Goal: Task Accomplishment & Management: Manage account settings

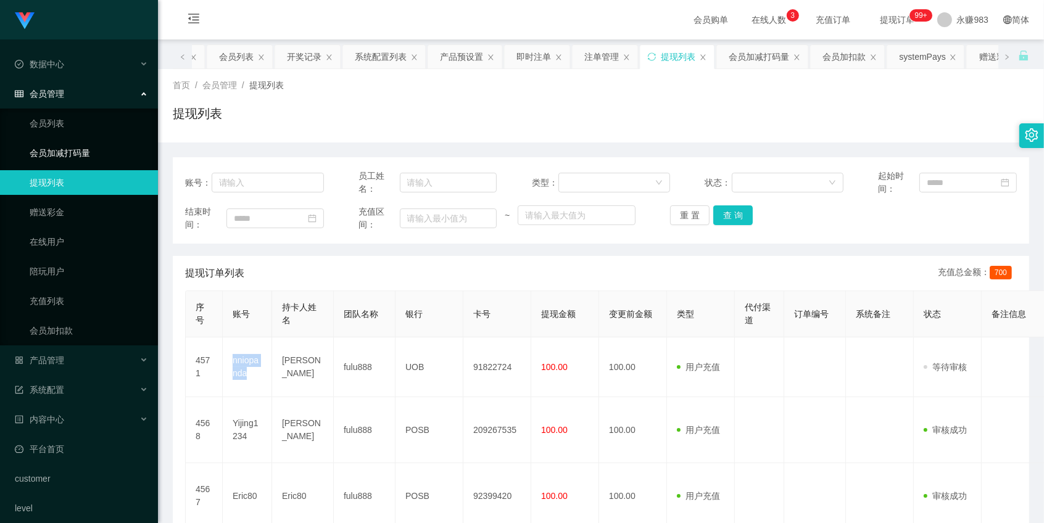
scroll to position [411, 0]
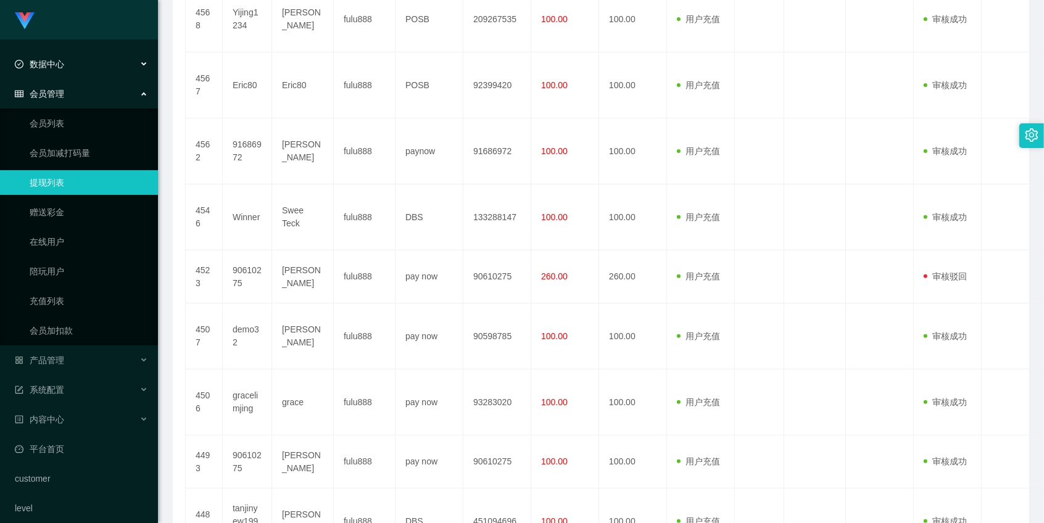
click at [66, 65] on div "数据中心" at bounding box center [79, 64] width 158 height 25
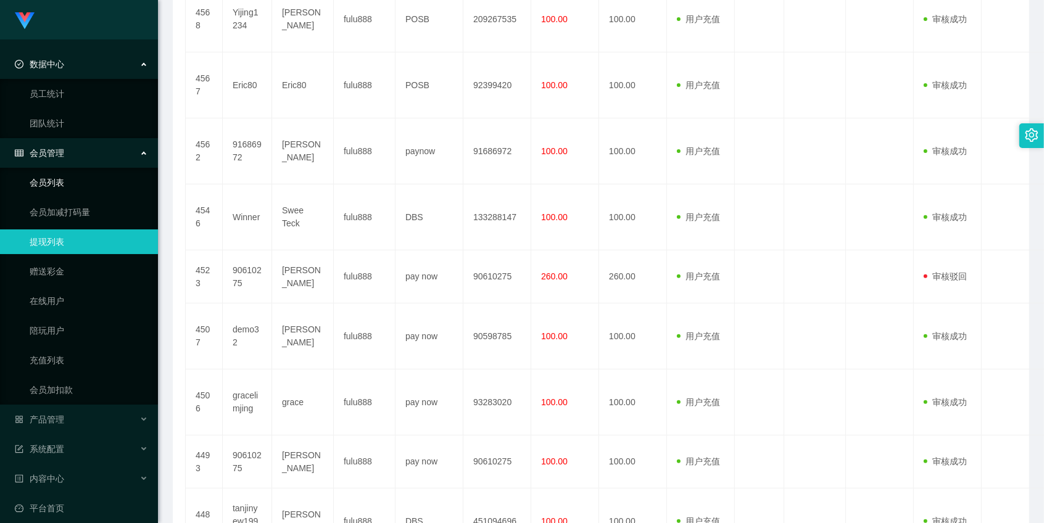
click at [42, 192] on link "会员列表" at bounding box center [89, 182] width 119 height 25
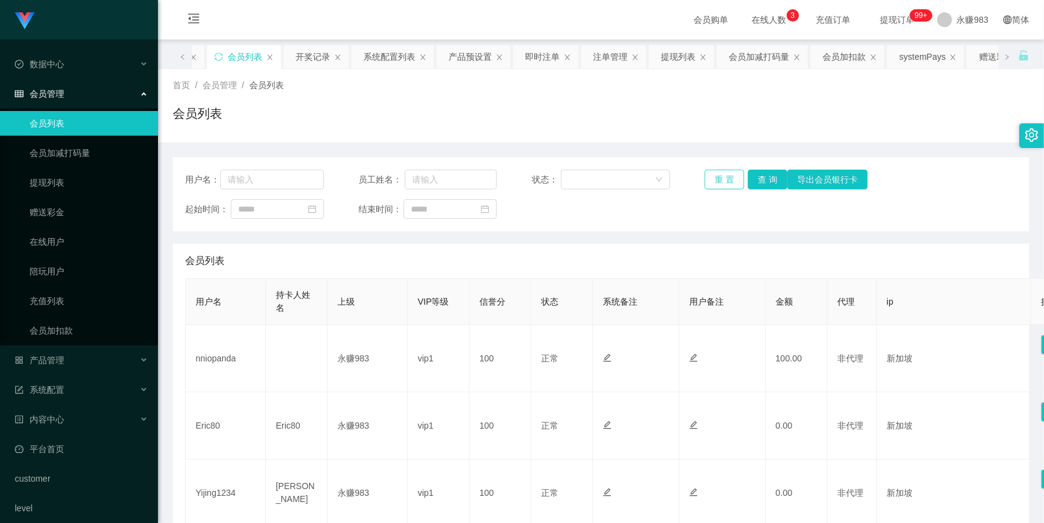
click at [717, 175] on button "重 置" at bounding box center [725, 180] width 40 height 20
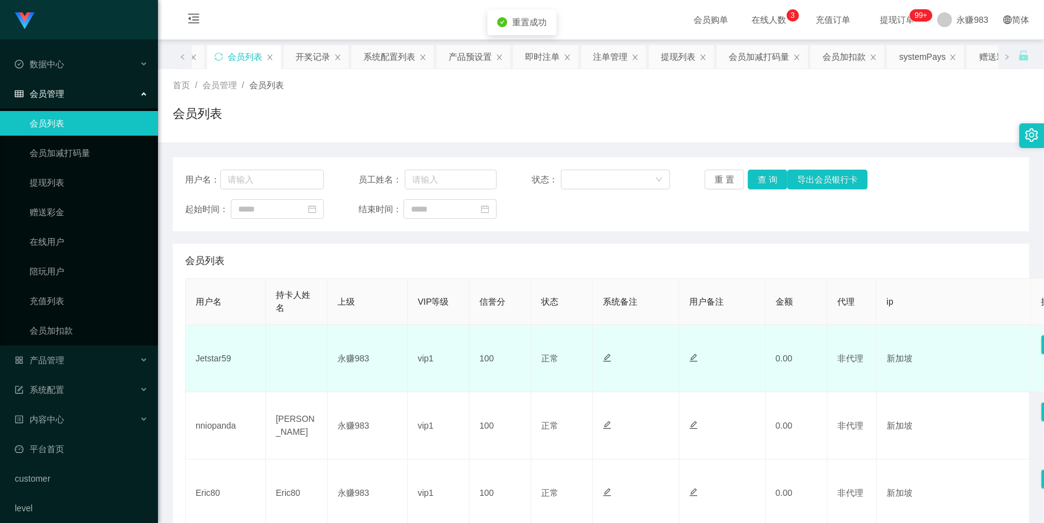
click at [212, 374] on td "Jetstar59" at bounding box center [226, 358] width 80 height 67
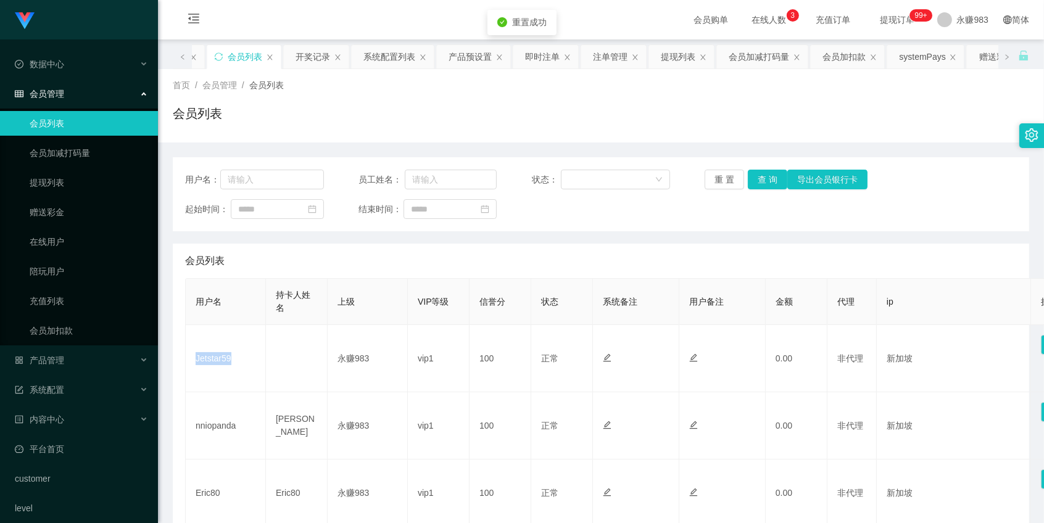
copy td "Jetstar59"
click at [59, 352] on div "产品管理" at bounding box center [79, 360] width 158 height 25
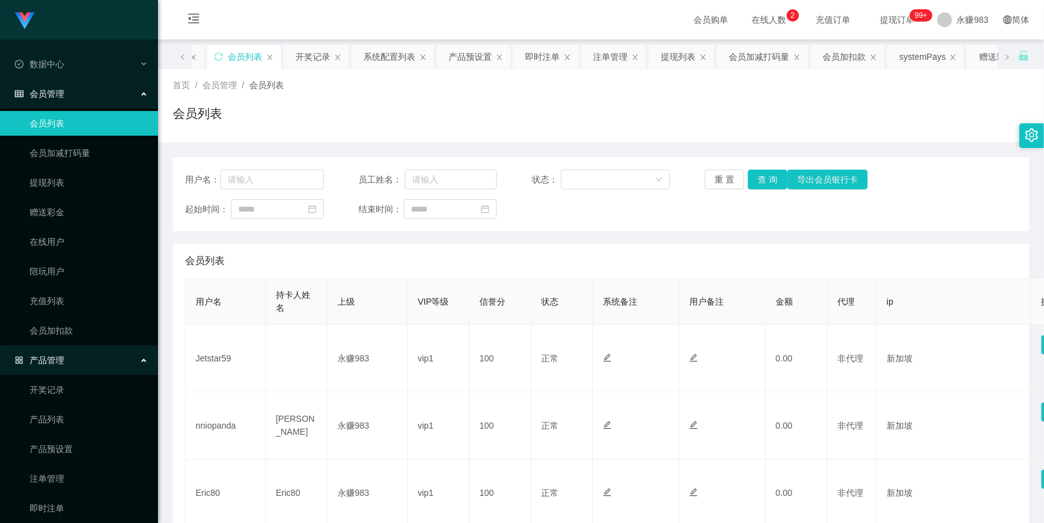
scroll to position [137, 0]
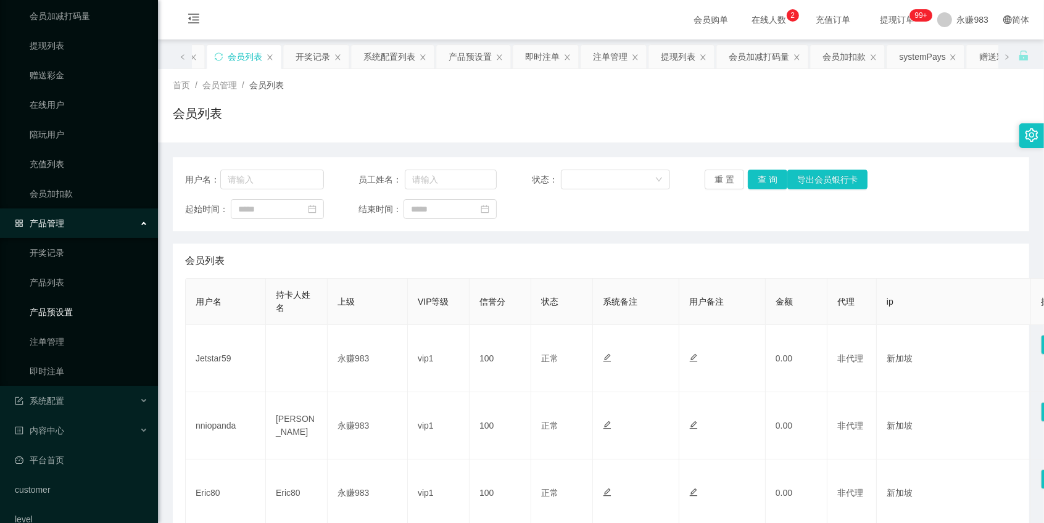
click at [53, 313] on link "产品预设置" at bounding box center [89, 312] width 119 height 25
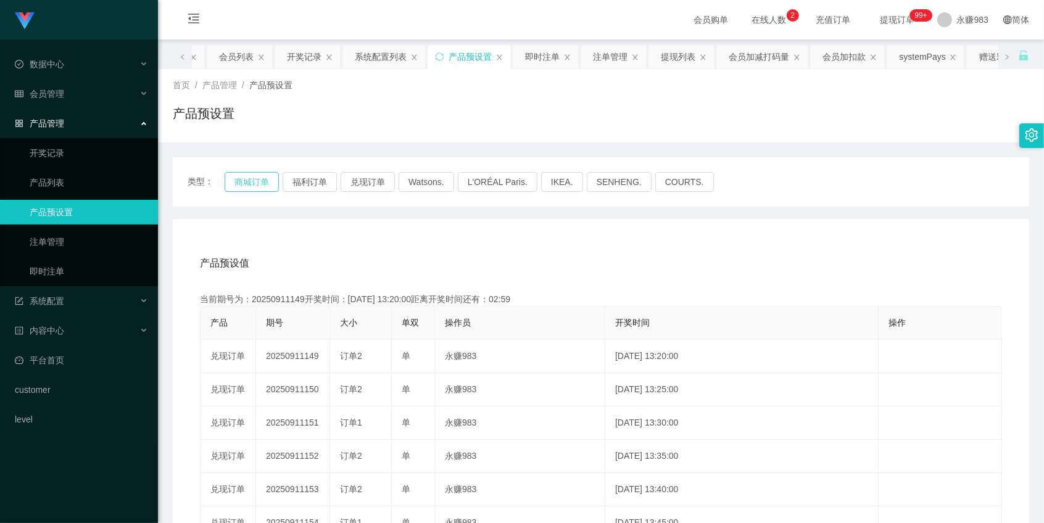
drag, startPoint x: 241, startPoint y: 183, endPoint x: 248, endPoint y: 183, distance: 7.4
click at [241, 183] on button "商城订单" at bounding box center [252, 182] width 54 height 20
click at [244, 182] on button "商城订单" at bounding box center [252, 182] width 54 height 20
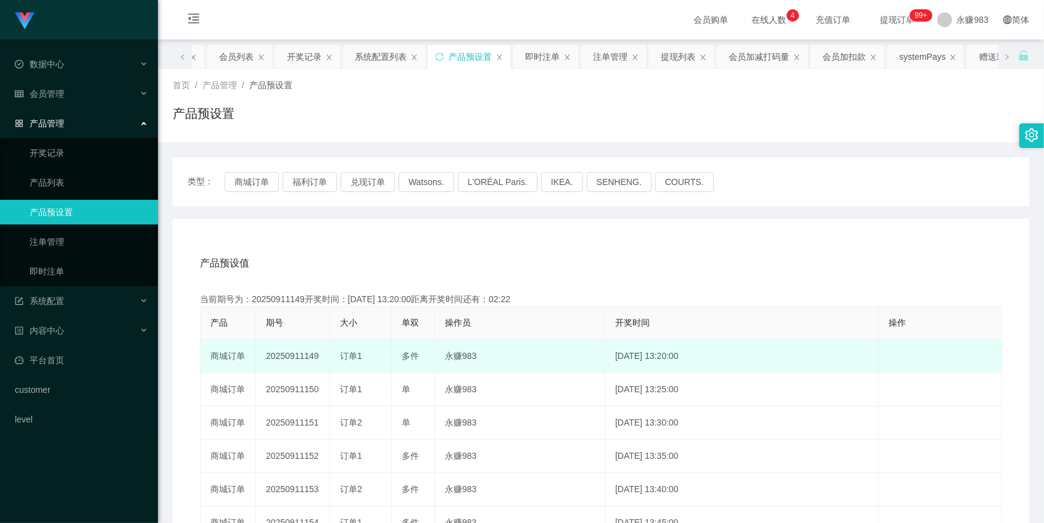
drag, startPoint x: 304, startPoint y: 356, endPoint x: 328, endPoint y: 360, distance: 24.6
click at [328, 360] on td "20250911149" at bounding box center [293, 356] width 74 height 33
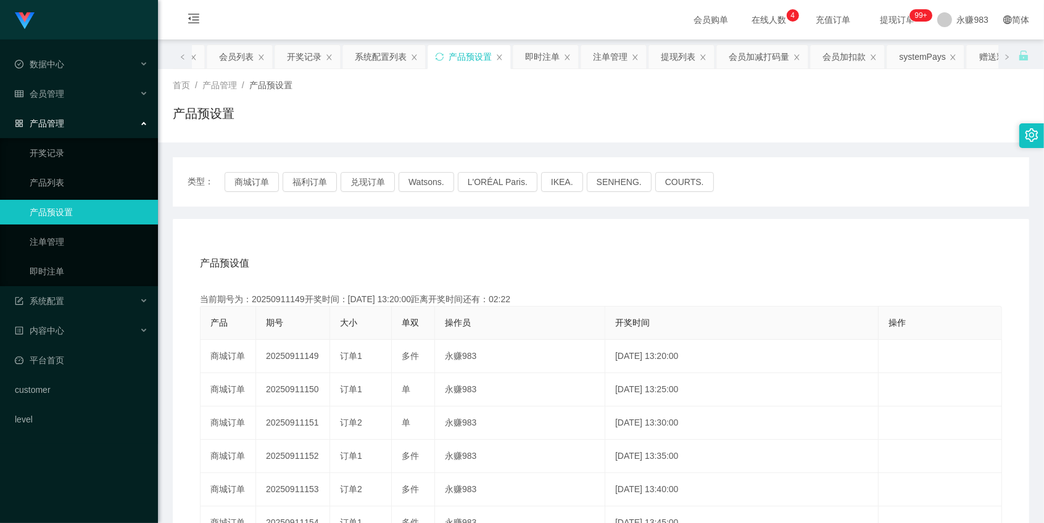
copy td "149"
click at [64, 81] on div "会员管理" at bounding box center [79, 93] width 158 height 25
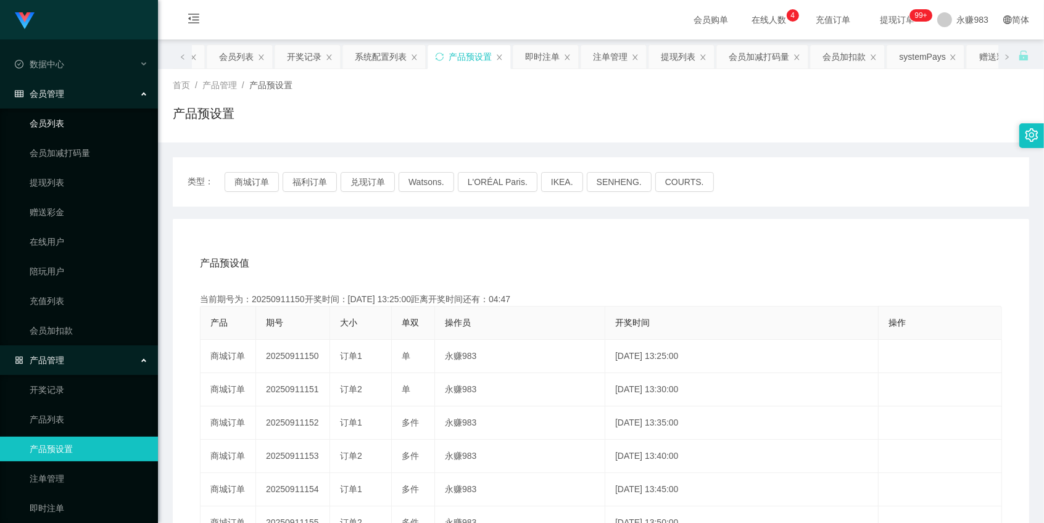
click at [59, 120] on link "会员列表" at bounding box center [89, 123] width 119 height 25
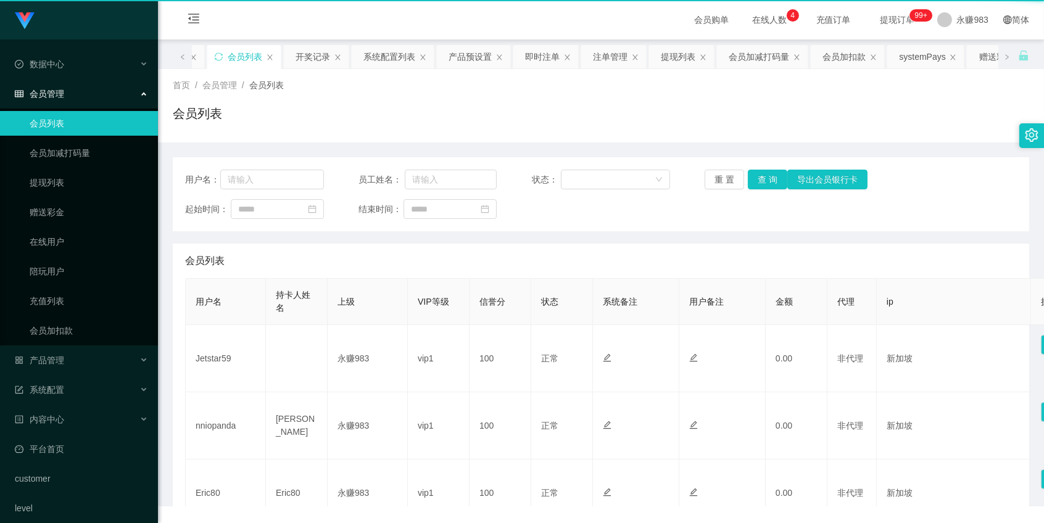
scroll to position [9, 0]
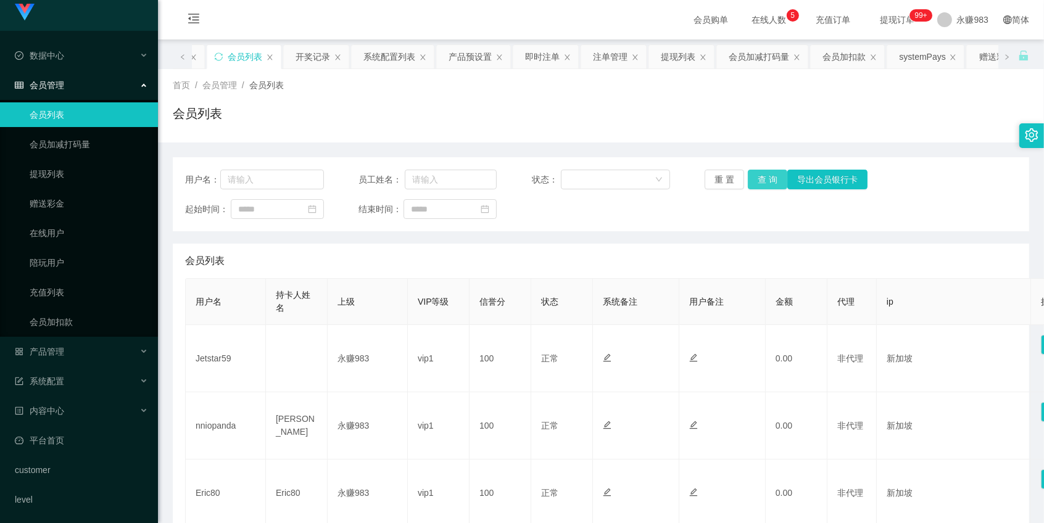
click at [748, 170] on button "查 询" at bounding box center [768, 180] width 40 height 20
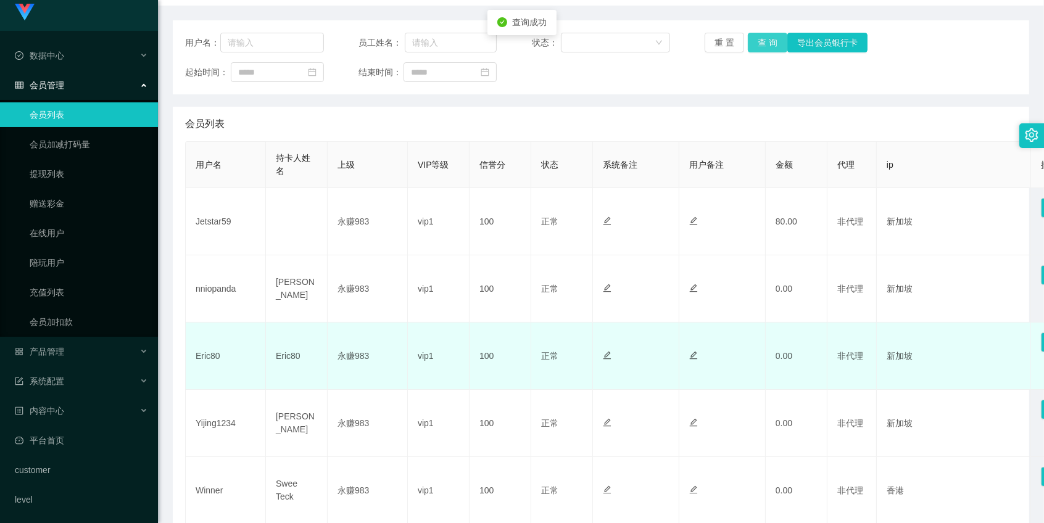
scroll to position [206, 0]
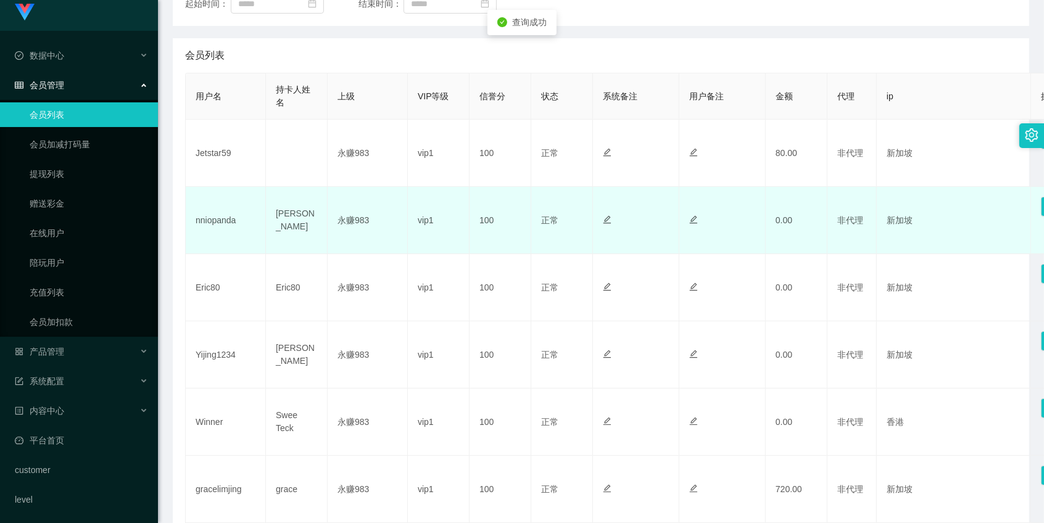
click at [212, 229] on td "nniopanda" at bounding box center [226, 220] width 80 height 67
copy td "nniopanda"
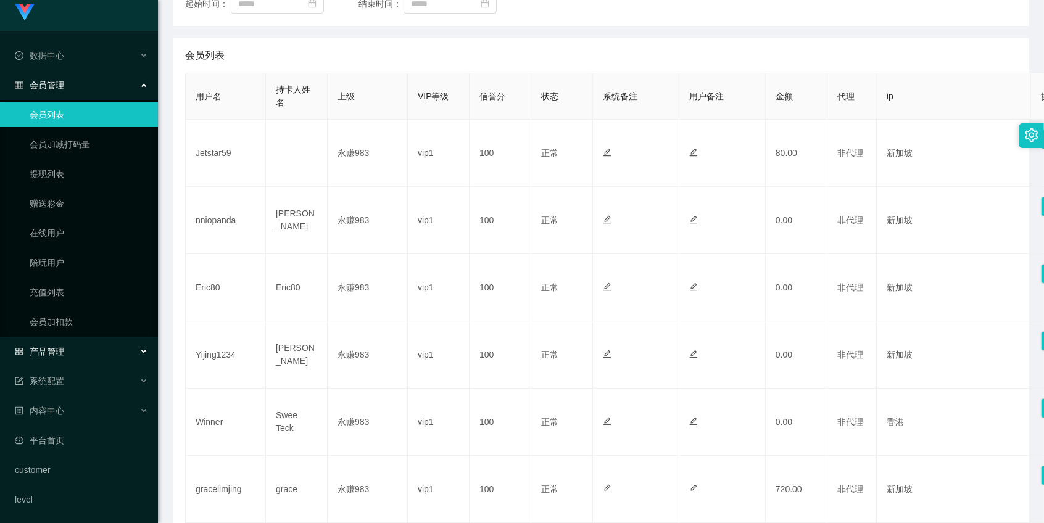
click at [69, 353] on div "产品管理" at bounding box center [79, 351] width 158 height 25
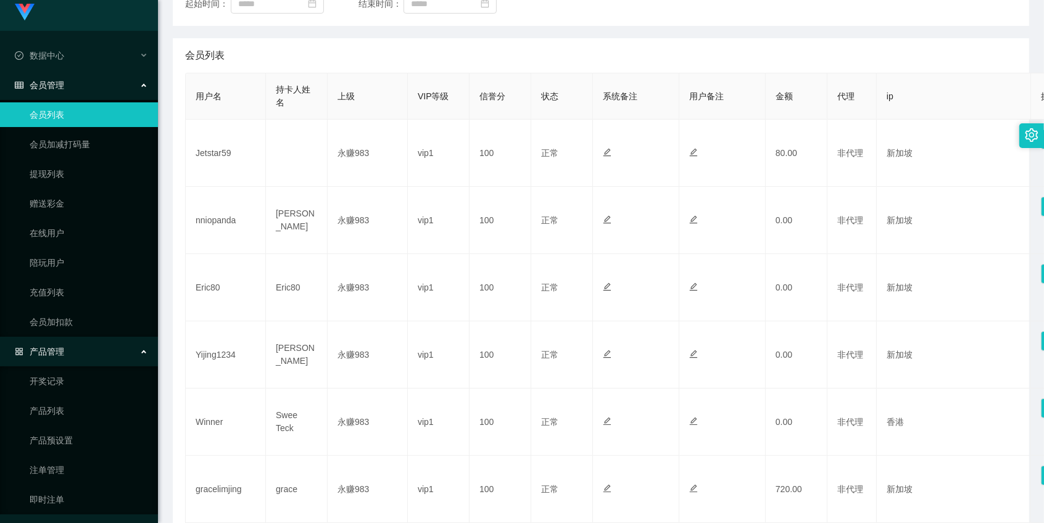
scroll to position [146, 0]
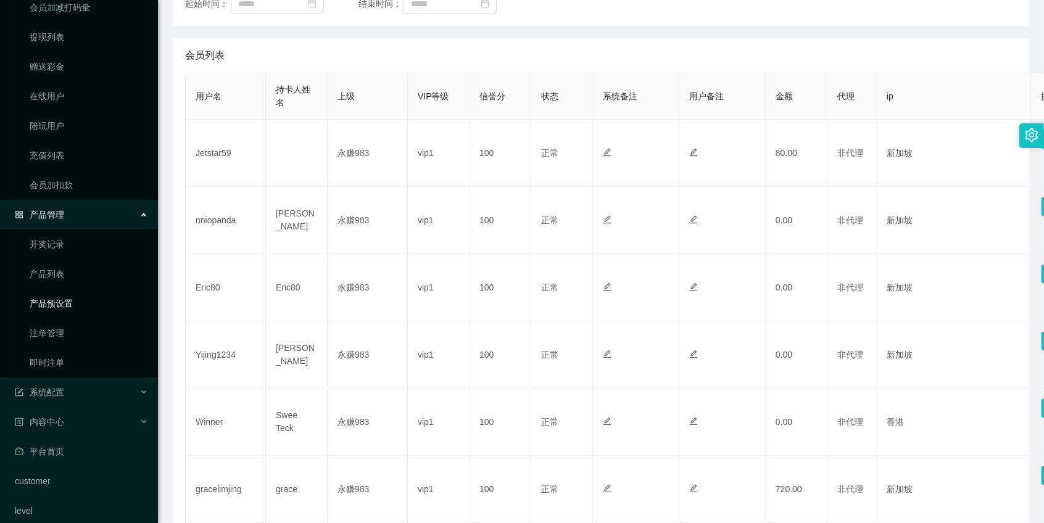
click at [60, 301] on link "产品预设置" at bounding box center [89, 303] width 119 height 25
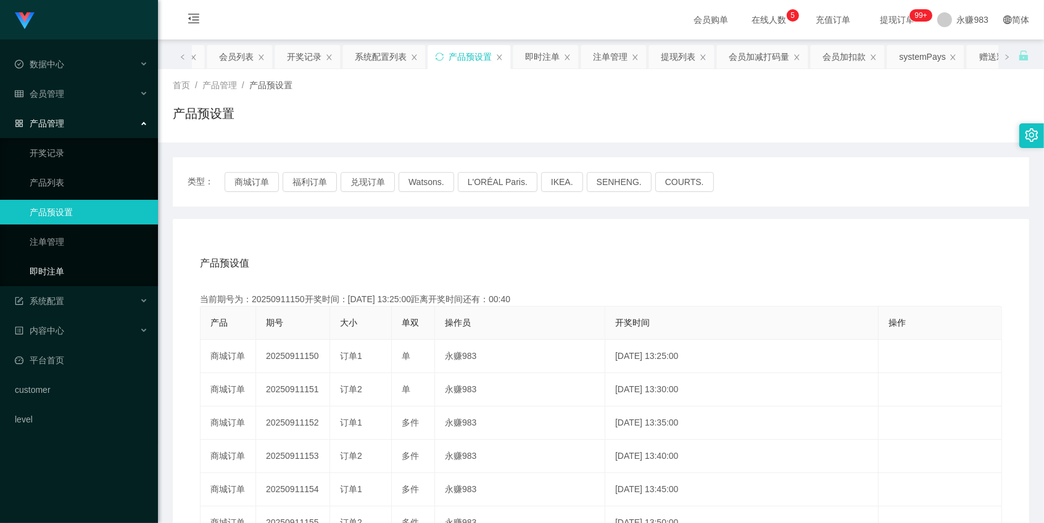
click at [56, 267] on link "即时注单" at bounding box center [89, 271] width 119 height 25
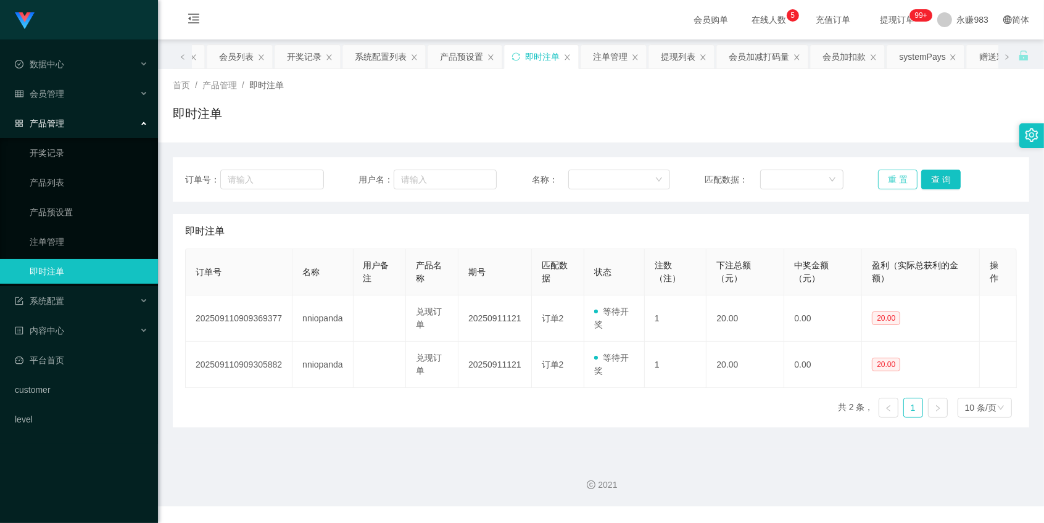
click at [883, 173] on button "重 置" at bounding box center [898, 180] width 40 height 20
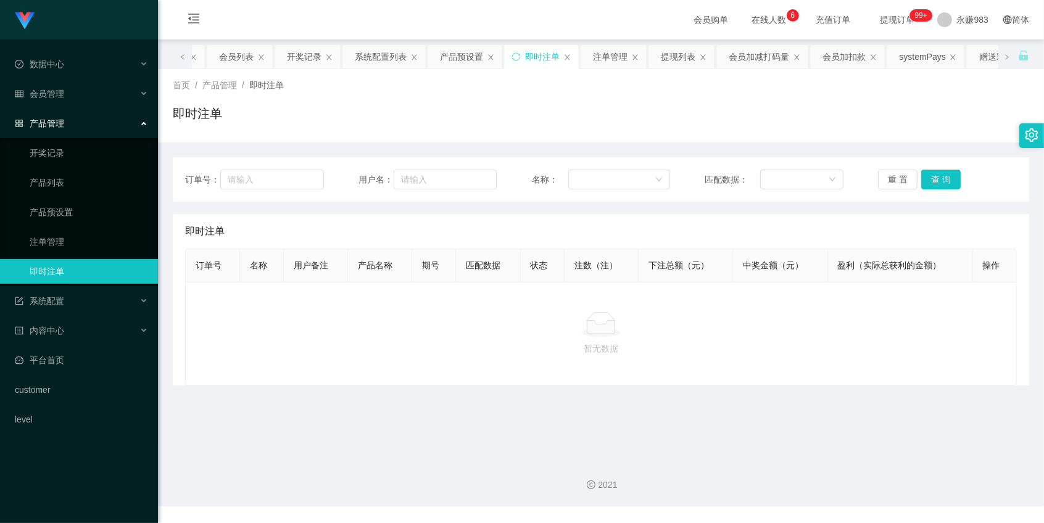
click at [686, 342] on p "暂无数据" at bounding box center [601, 349] width 811 height 14
click at [30, 236] on link "注单管理" at bounding box center [89, 242] width 119 height 25
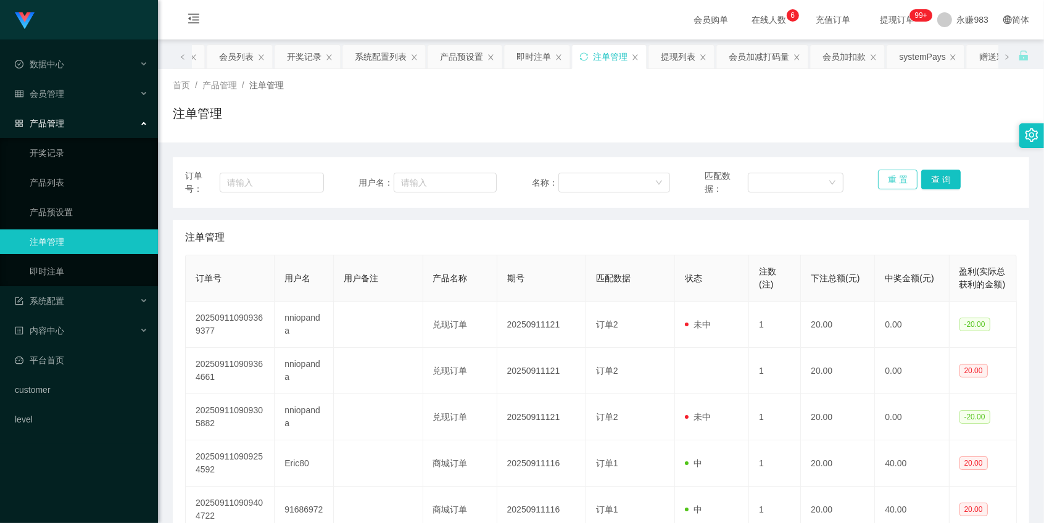
click at [898, 183] on button "重 置" at bounding box center [898, 180] width 40 height 20
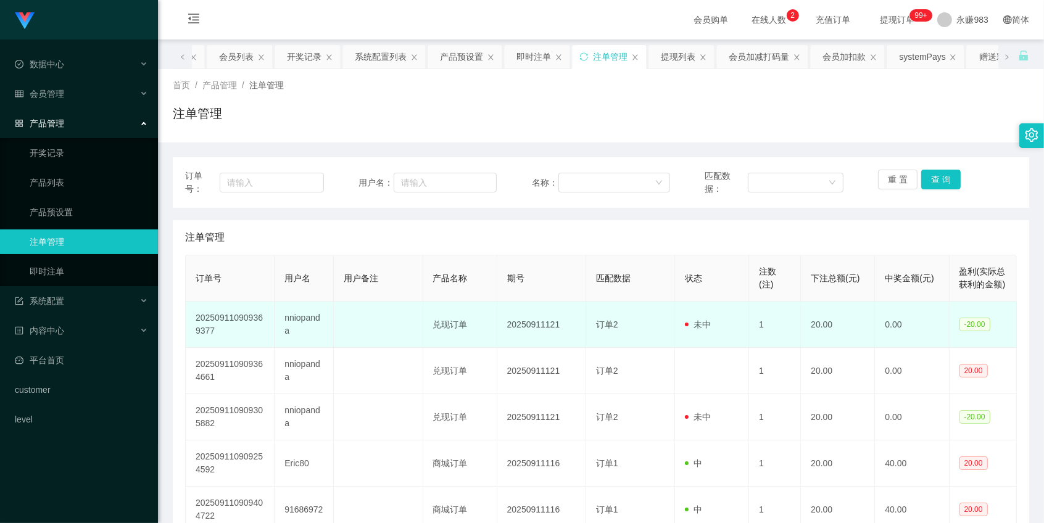
drag, startPoint x: 278, startPoint y: 325, endPoint x: 296, endPoint y: 323, distance: 18.0
click at [280, 325] on td "nniopanda" at bounding box center [304, 325] width 59 height 46
click at [296, 323] on td "nniopanda" at bounding box center [304, 325] width 59 height 46
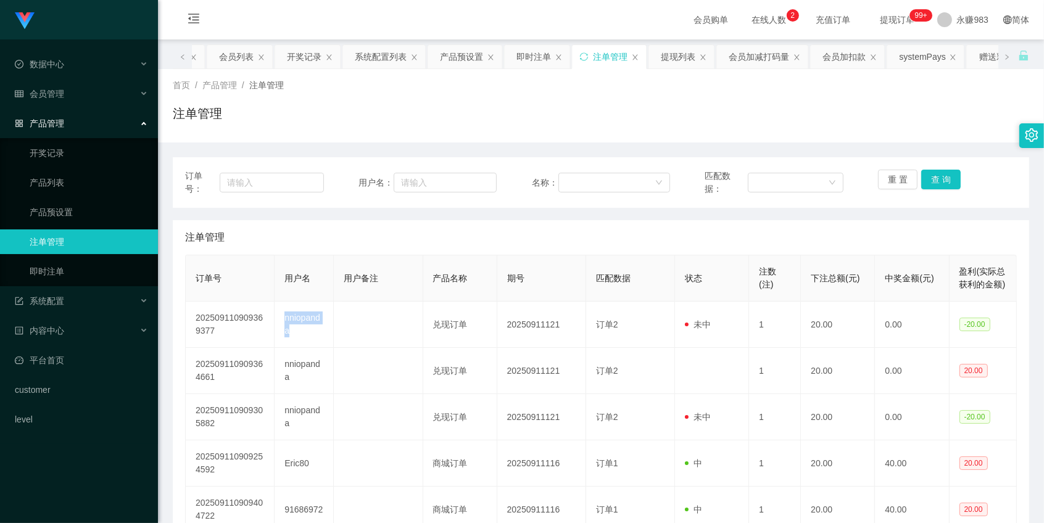
copy td "nniopanda"
click at [68, 213] on link "产品预设置" at bounding box center [89, 212] width 119 height 25
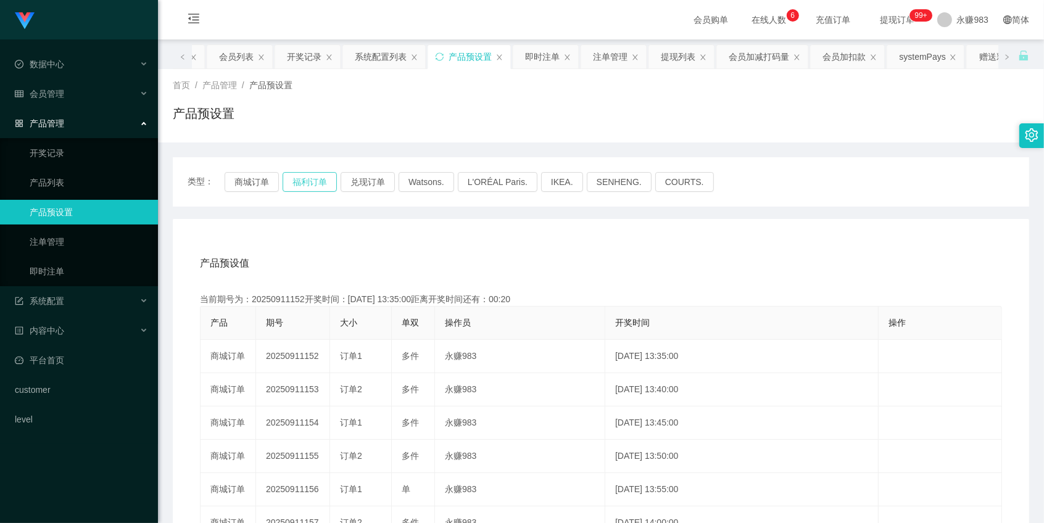
click at [303, 181] on button "福利订单" at bounding box center [310, 182] width 54 height 20
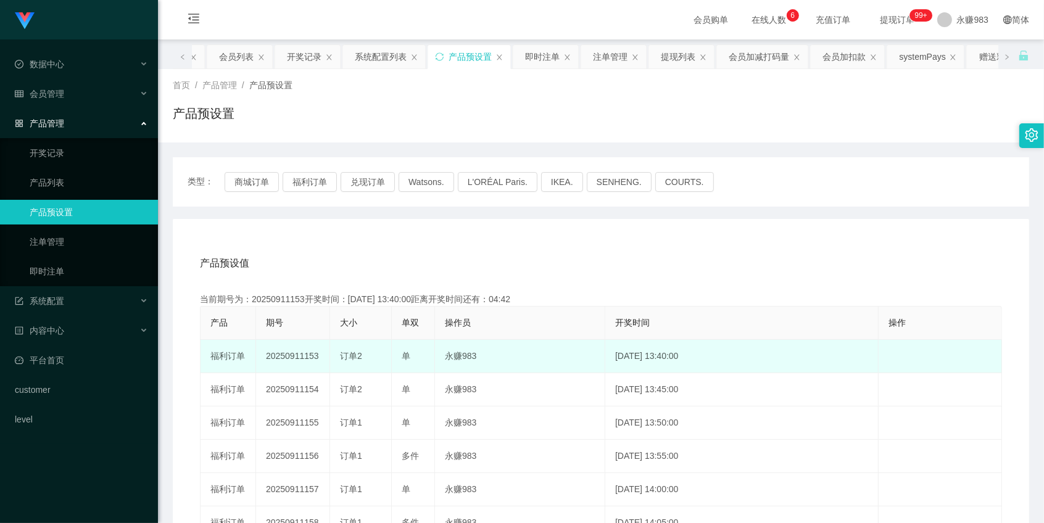
drag, startPoint x: 304, startPoint y: 354, endPoint x: 318, endPoint y: 356, distance: 14.4
click at [318, 356] on td "20250911153" at bounding box center [293, 356] width 74 height 33
copy td "153"
click at [354, 356] on span "订单2" at bounding box center [351, 356] width 22 height 10
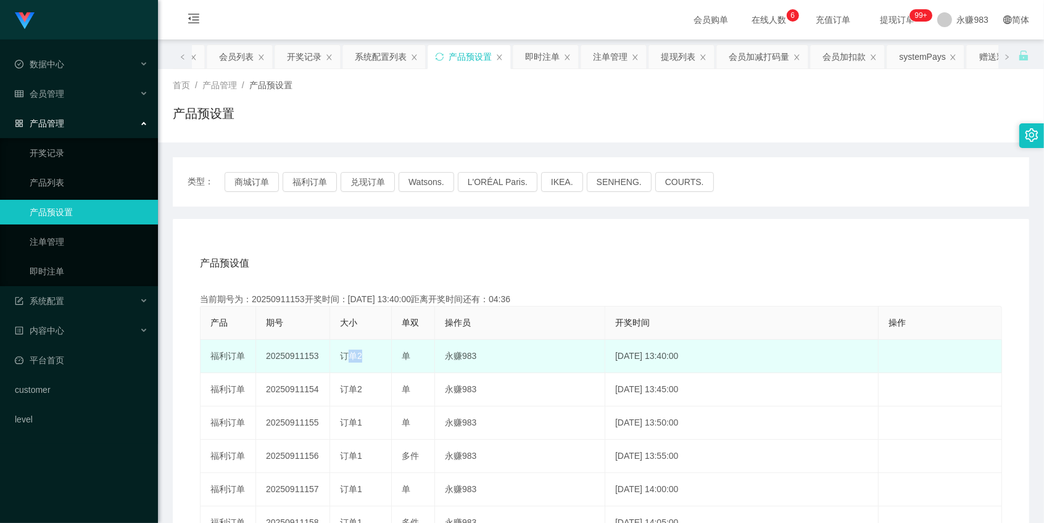
click at [354, 356] on span "订单2" at bounding box center [351, 356] width 22 height 10
copy span "订单2"
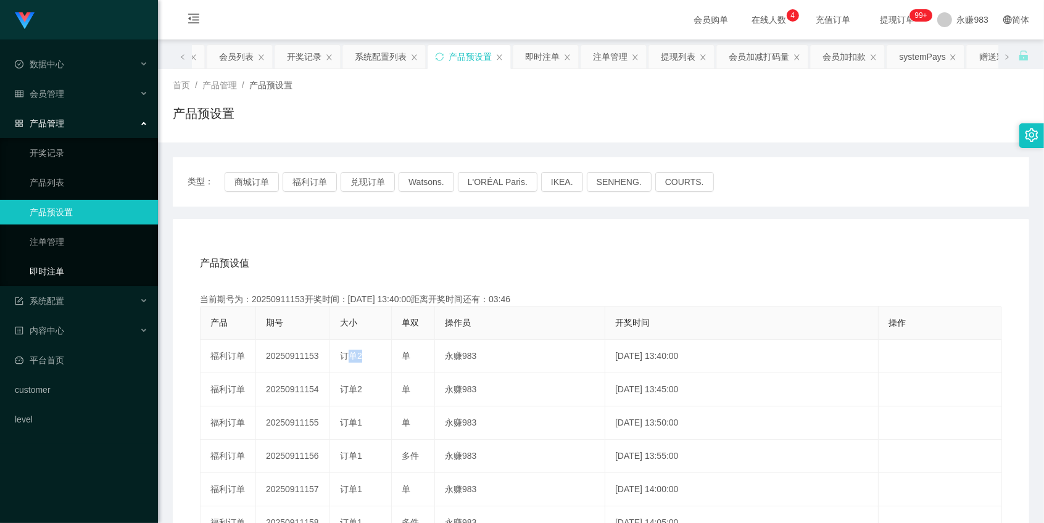
click at [68, 270] on link "即时注单" at bounding box center [89, 271] width 119 height 25
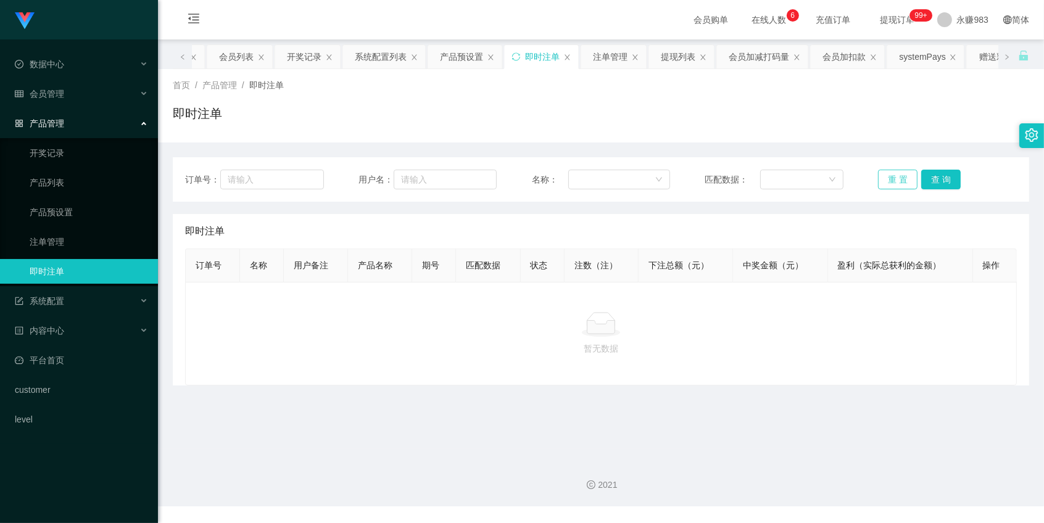
click at [883, 184] on button "重 置" at bounding box center [898, 180] width 40 height 20
click at [886, 183] on button "重 置" at bounding box center [898, 180] width 40 height 20
click at [886, 182] on button "重 置" at bounding box center [898, 180] width 40 height 20
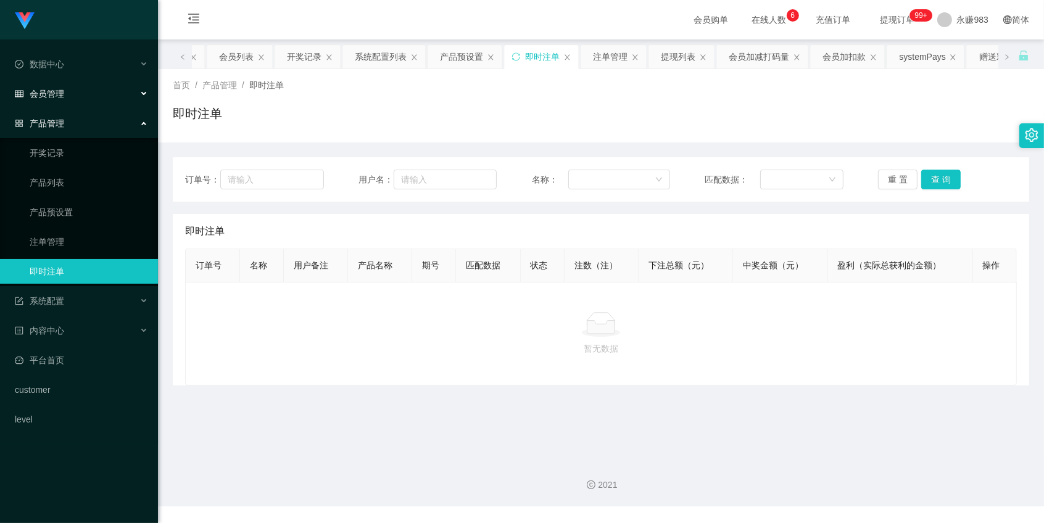
click at [51, 85] on div "会员管理" at bounding box center [79, 93] width 158 height 25
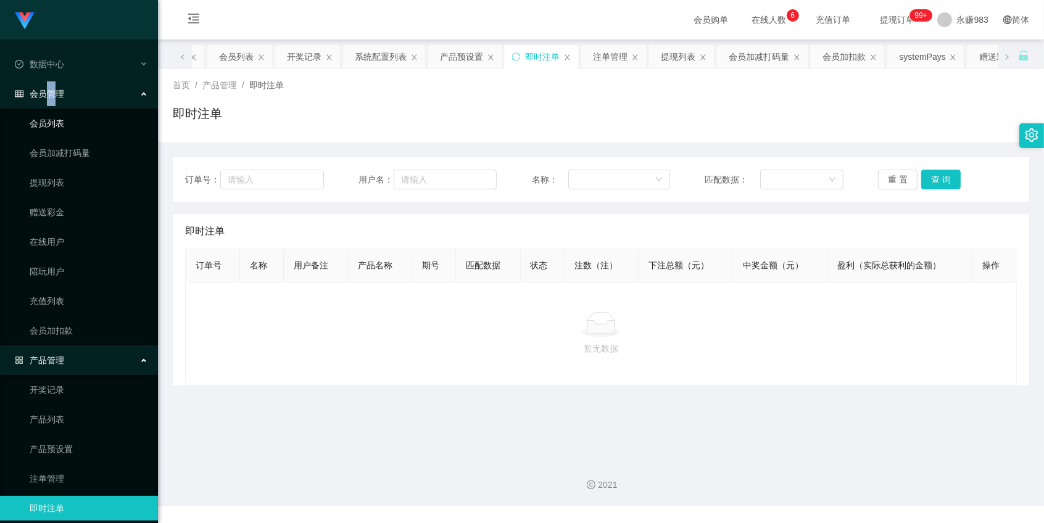
click at [54, 124] on link "会员列表" at bounding box center [89, 123] width 119 height 25
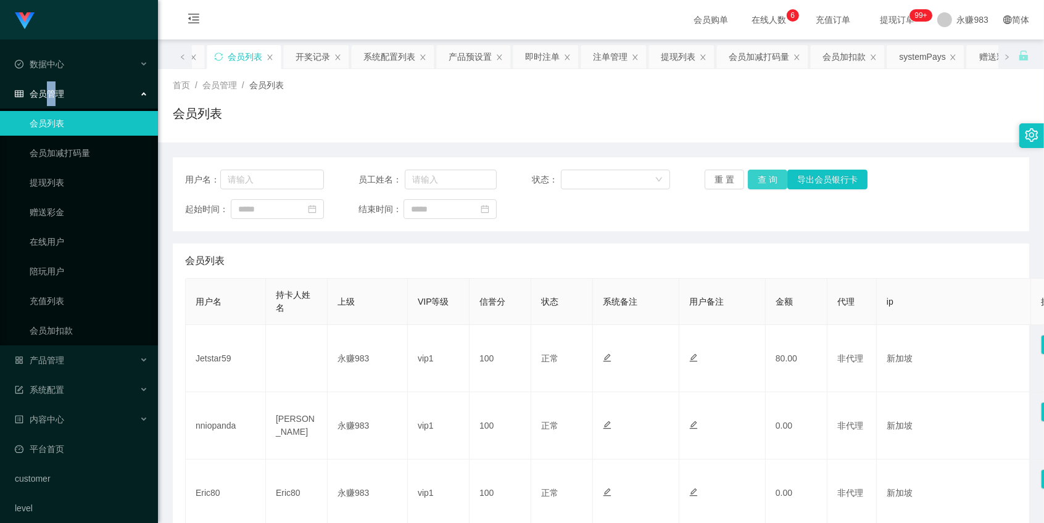
click at [764, 175] on button "查 询" at bounding box center [768, 180] width 40 height 20
click at [63, 360] on span "产品管理" at bounding box center [39, 361] width 49 height 10
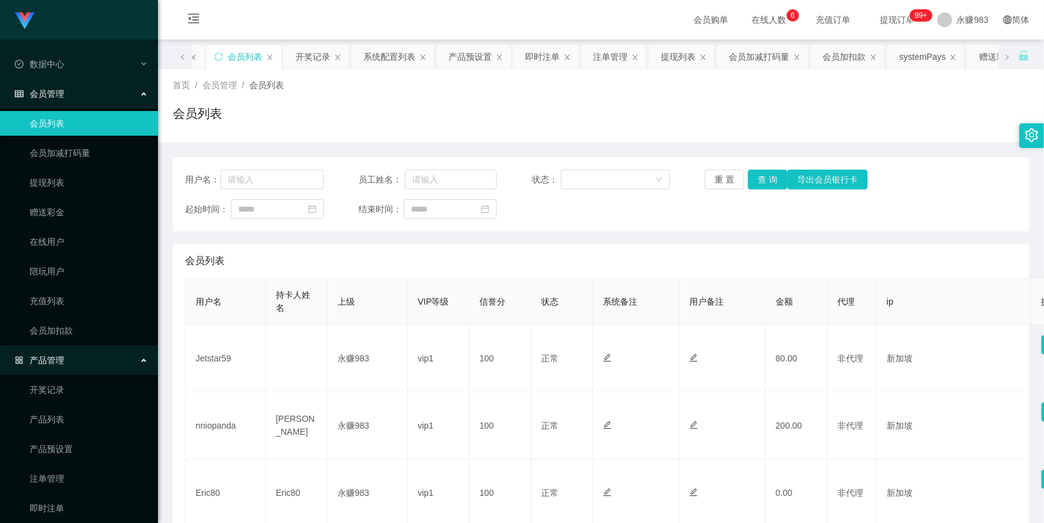
scroll to position [69, 0]
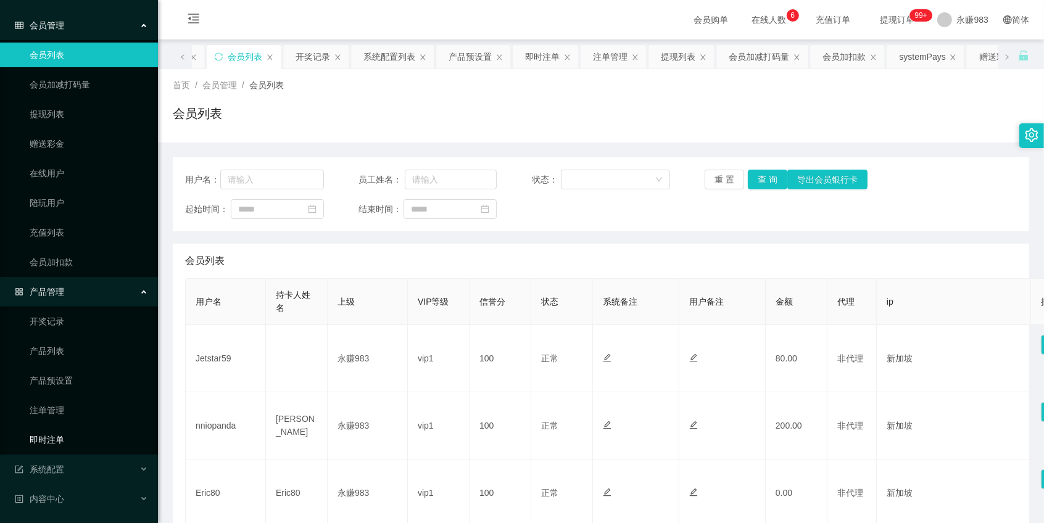
click at [54, 436] on link "即时注单" at bounding box center [89, 440] width 119 height 25
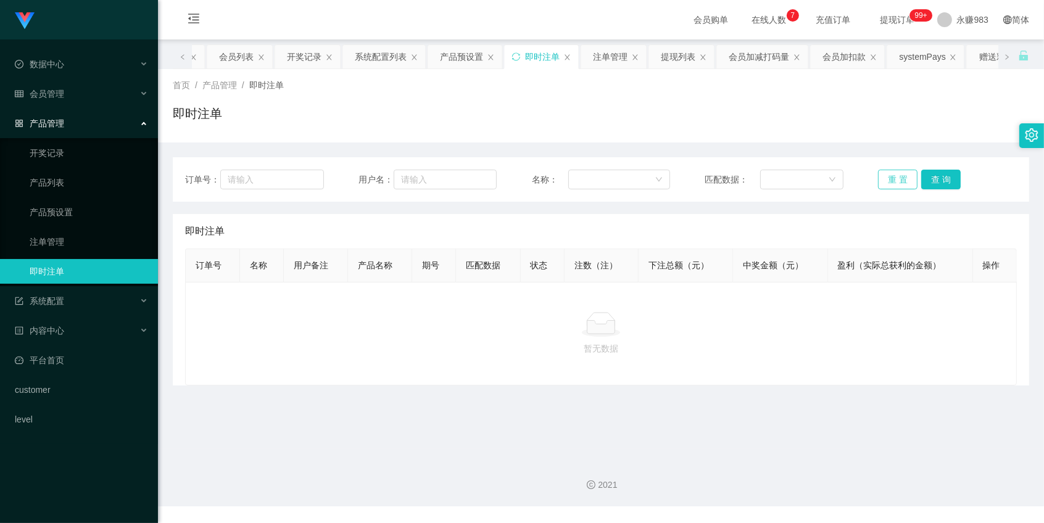
click at [892, 176] on button "重 置" at bounding box center [898, 180] width 40 height 20
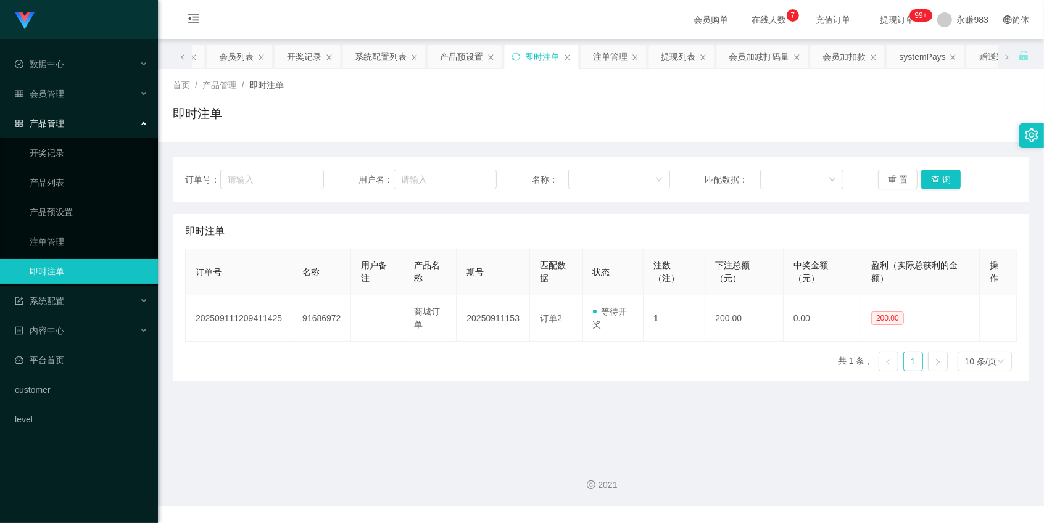
click at [515, 435] on main "关闭左侧 关闭右侧 关闭其它 刷新页面 平台首页 会员列表 开奖记录 系统配置列表 产品预设置 即时注单 注单管理 提现列表 会员加减打码量 会员加扣款 sy…" at bounding box center [601, 245] width 886 height 410
click at [898, 178] on button "重 置" at bounding box center [898, 180] width 40 height 20
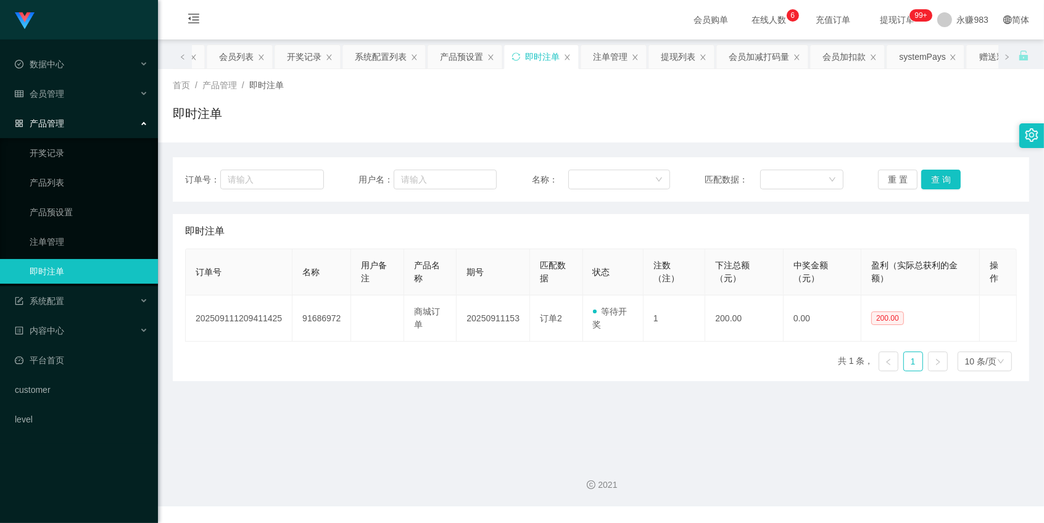
click at [720, 436] on main "关闭左侧 关闭右侧 关闭其它 刷新页面 平台首页 会员列表 开奖记录 系统配置列表 产品预设置 即时注单 注单管理 提现列表 会员加减打码量 会员加扣款 sy…" at bounding box center [601, 245] width 886 height 410
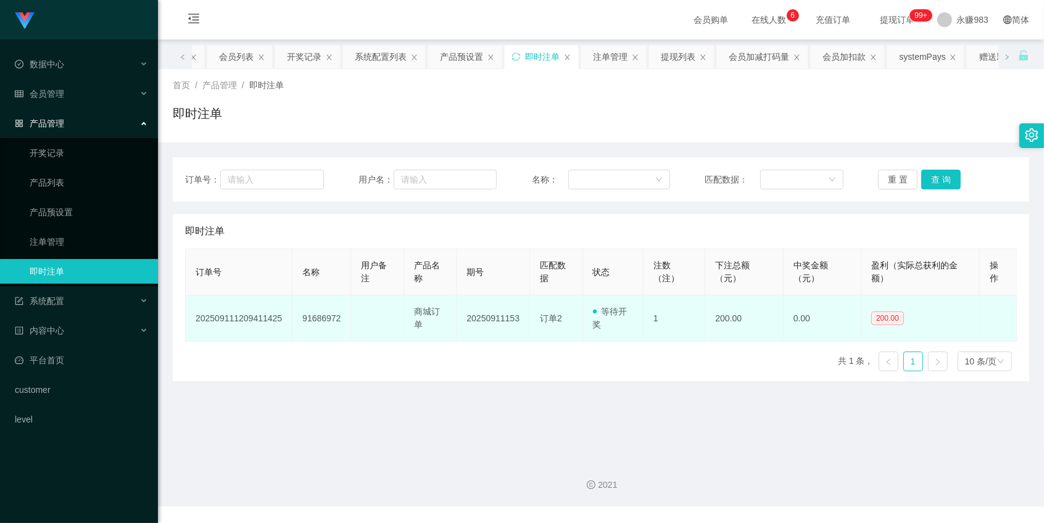
click at [716, 322] on td "200.00" at bounding box center [745, 319] width 78 height 46
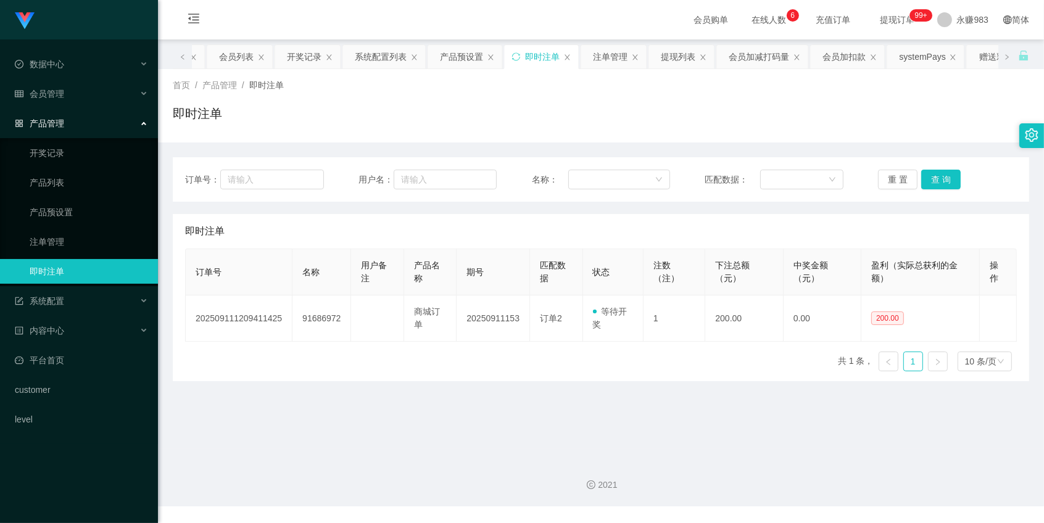
click at [729, 408] on main "关闭左侧 关闭右侧 关闭其它 刷新页面 平台首页 会员列表 开奖记录 系统配置列表 产品预设置 即时注单 注单管理 提现列表 会员加减打码量 会员加扣款 sy…" at bounding box center [601, 245] width 886 height 410
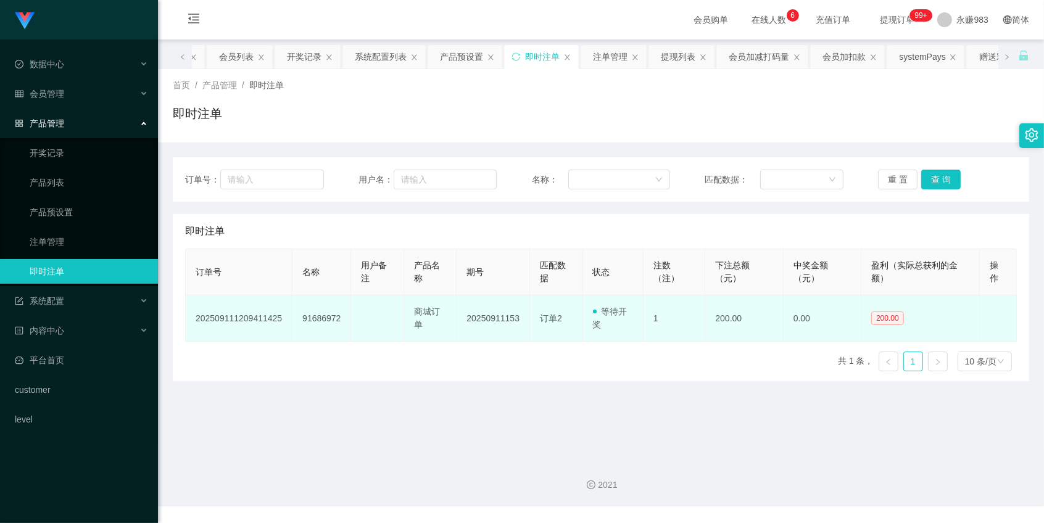
click at [724, 317] on td "200.00" at bounding box center [745, 319] width 78 height 46
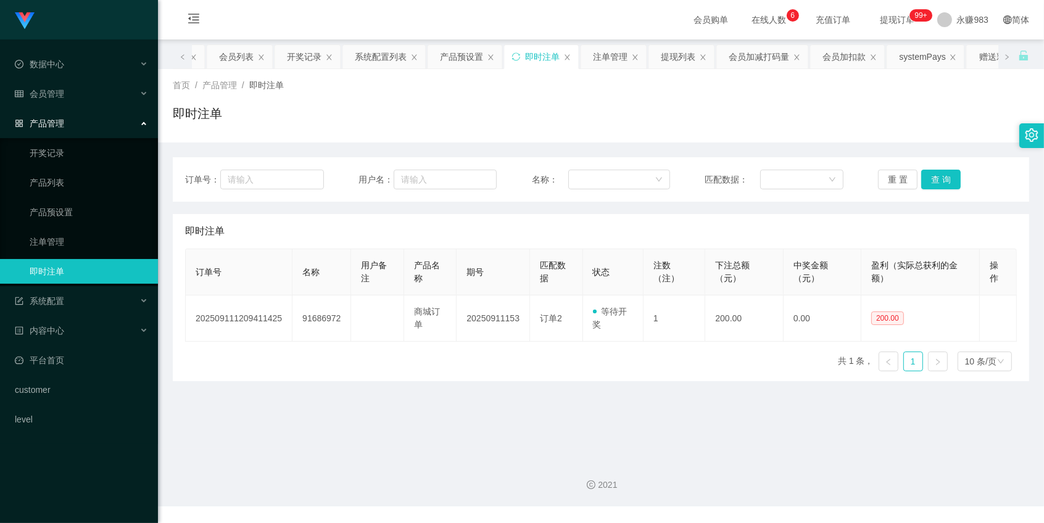
click at [870, 177] on div "订单号： 用户名： 名称： 匹配数据： 重 置 查 询" at bounding box center [601, 180] width 832 height 20
click at [888, 178] on button "重 置" at bounding box center [898, 180] width 40 height 20
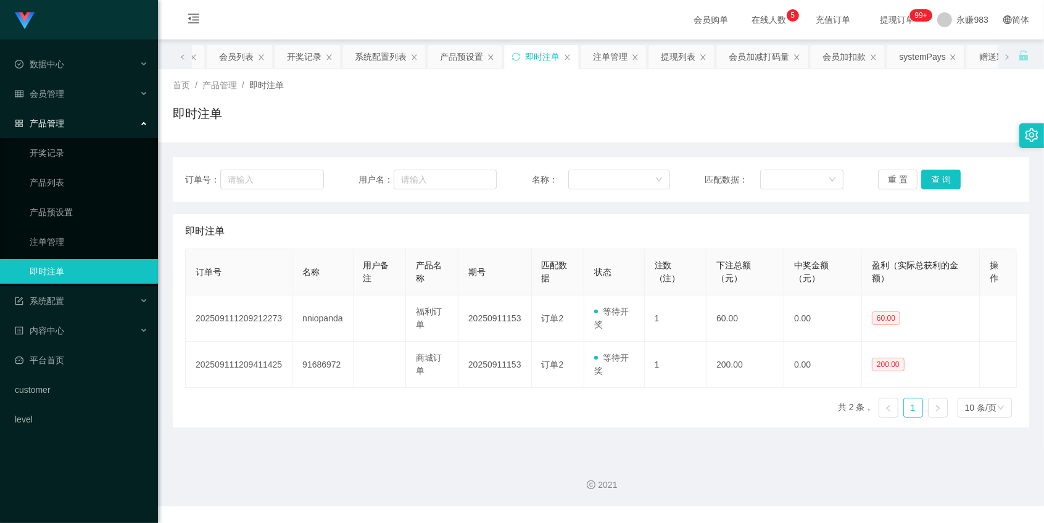
click at [644, 432] on main "关闭左侧 关闭右侧 关闭其它 刷新页面 平台首页 会员列表 开奖记录 系统配置列表 产品预设置 即时注单 注单管理 提现列表 会员加减打码量 会员加扣款 sy…" at bounding box center [601, 245] width 886 height 410
click at [65, 209] on link "产品预设置" at bounding box center [89, 212] width 119 height 25
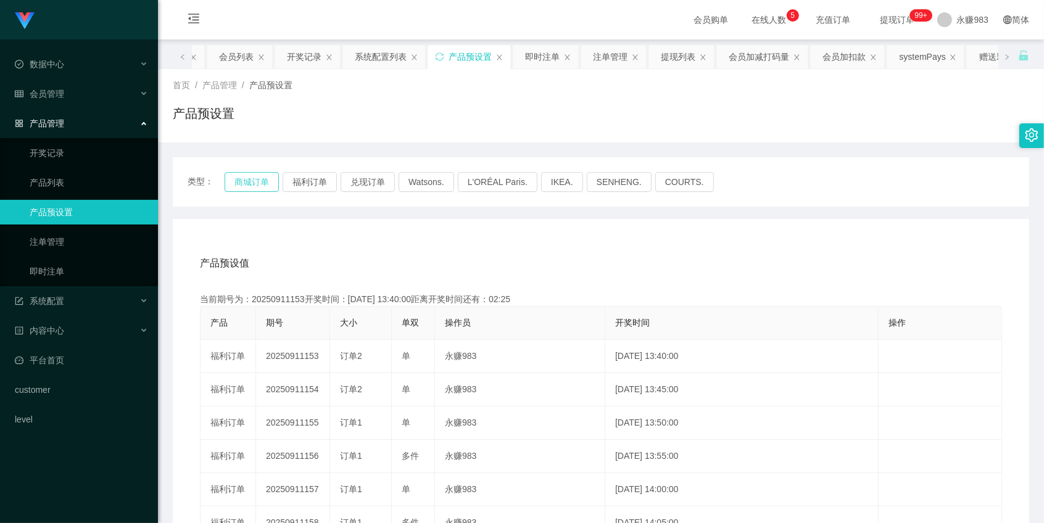
click at [261, 180] on button "商城订单" at bounding box center [252, 182] width 54 height 20
click at [337, 181] on div "类型： 商城订单 福利订单 兑现订单 Watsons. L'ORÉAL Paris. IKEA. [GEOGRAPHIC_DATA]. COURTS." at bounding box center [601, 182] width 827 height 20
click at [316, 182] on button "福利订单" at bounding box center [310, 182] width 54 height 20
click at [52, 90] on span "会员管理" at bounding box center [39, 94] width 49 height 10
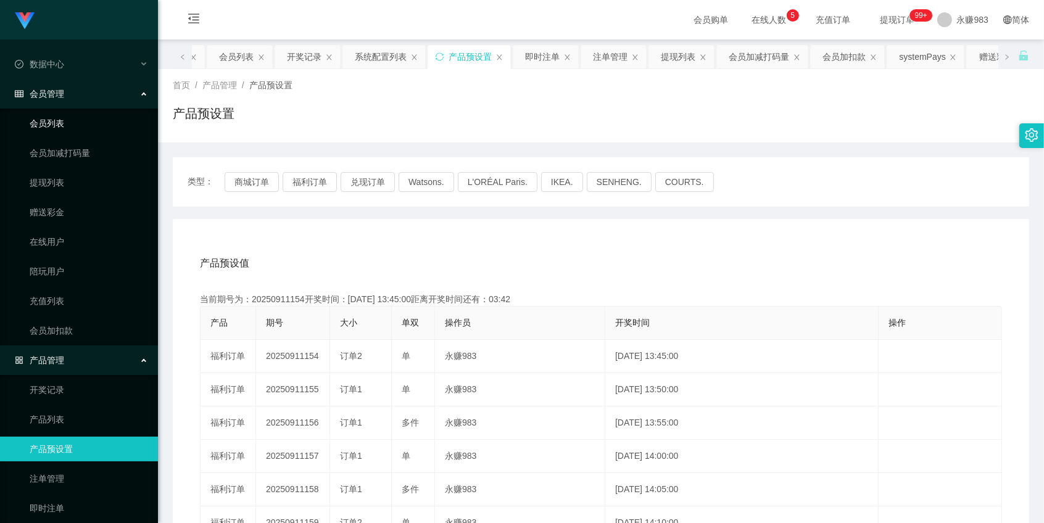
click at [59, 125] on link "会员列表" at bounding box center [89, 123] width 119 height 25
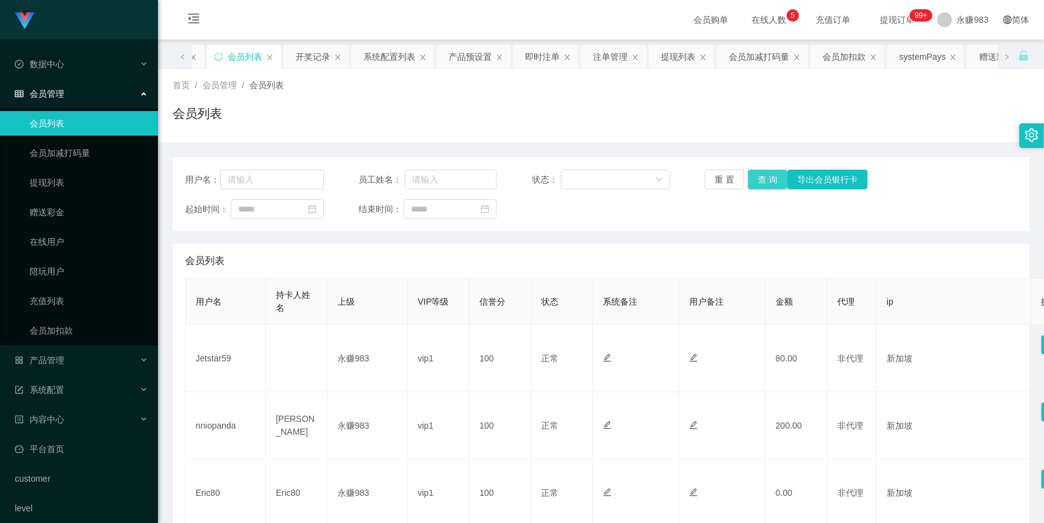
click at [769, 178] on button "查 询" at bounding box center [768, 180] width 40 height 20
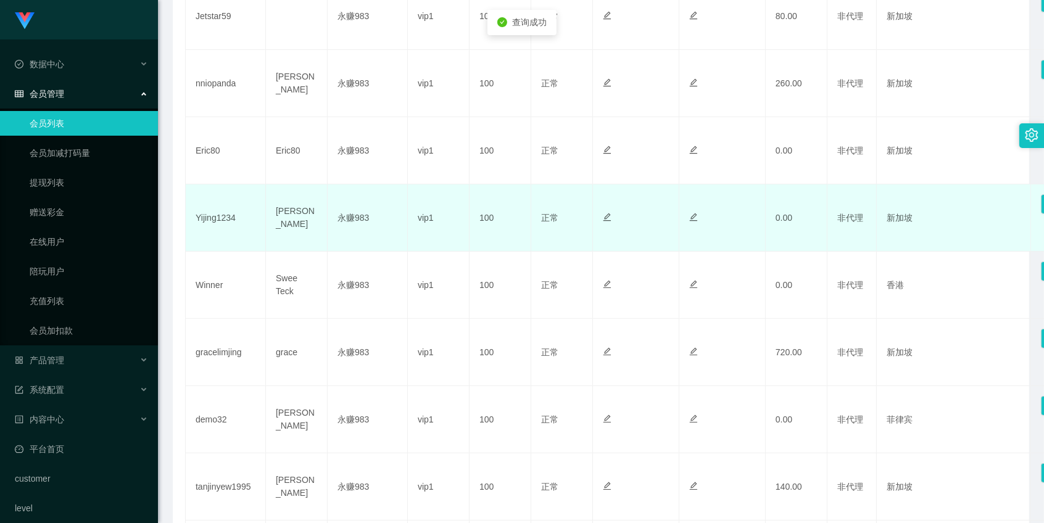
scroll to position [577, 0]
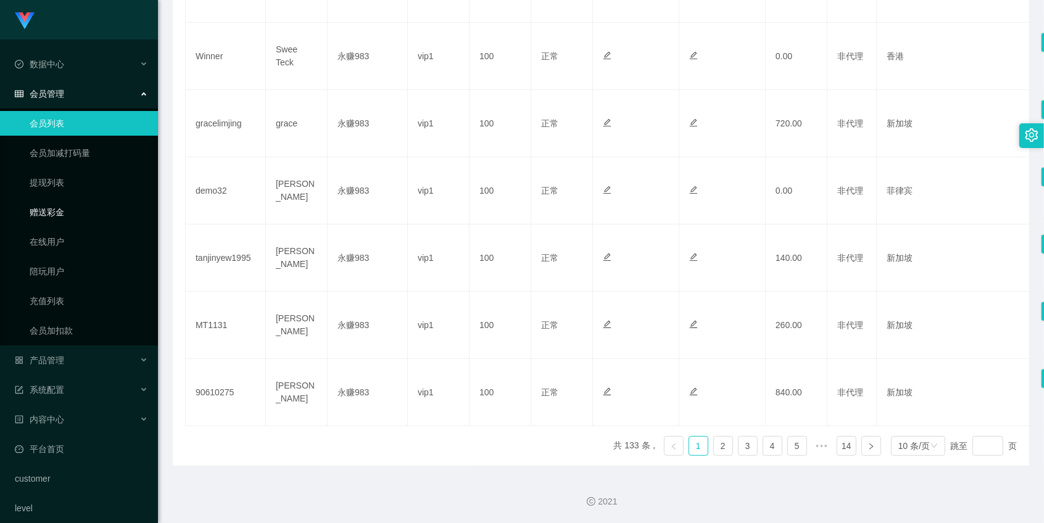
click at [69, 213] on link "赠送彩金" at bounding box center [89, 212] width 119 height 25
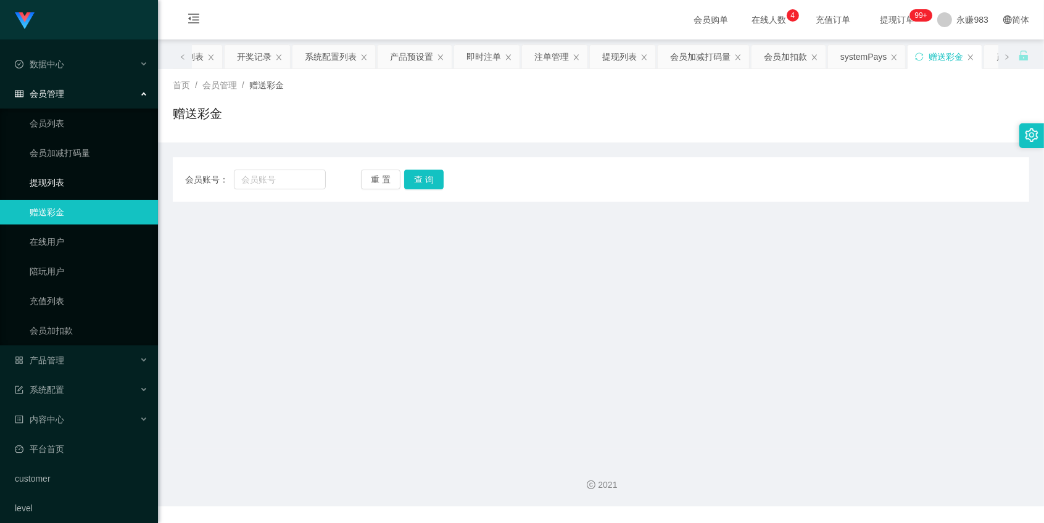
click at [54, 167] on ul "会员列表 会员加减打码量 提现列表 赠送彩金 在线用户 陪玩用户 充值列表 会员加扣款" at bounding box center [79, 227] width 158 height 237
click at [52, 178] on link "提现列表" at bounding box center [89, 182] width 119 height 25
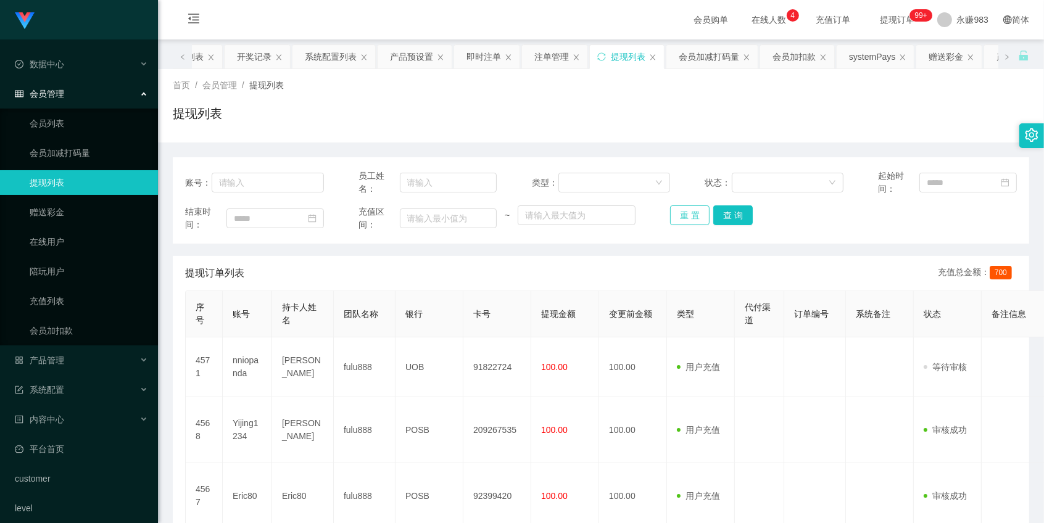
click at [689, 214] on button "重 置" at bounding box center [690, 216] width 40 height 20
